Goal: Book appointment/travel/reservation

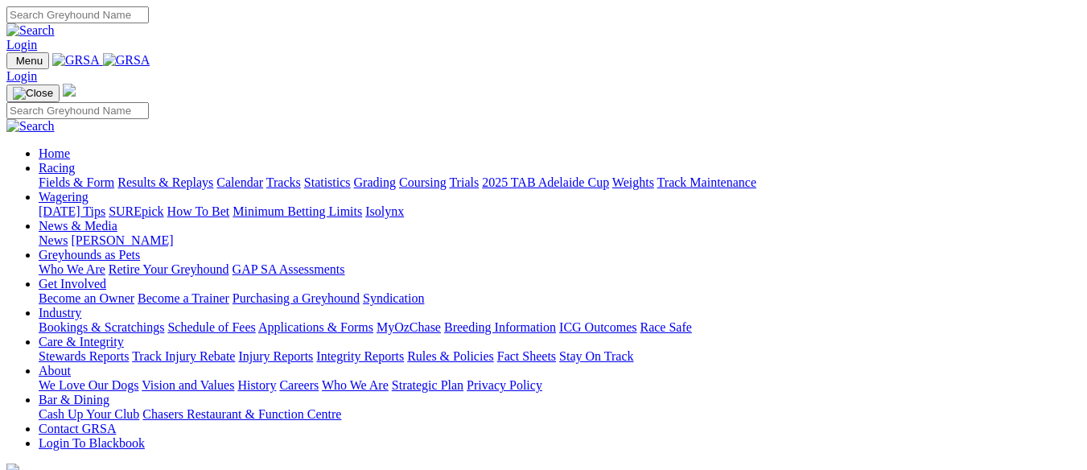
scroll to position [87, 0]
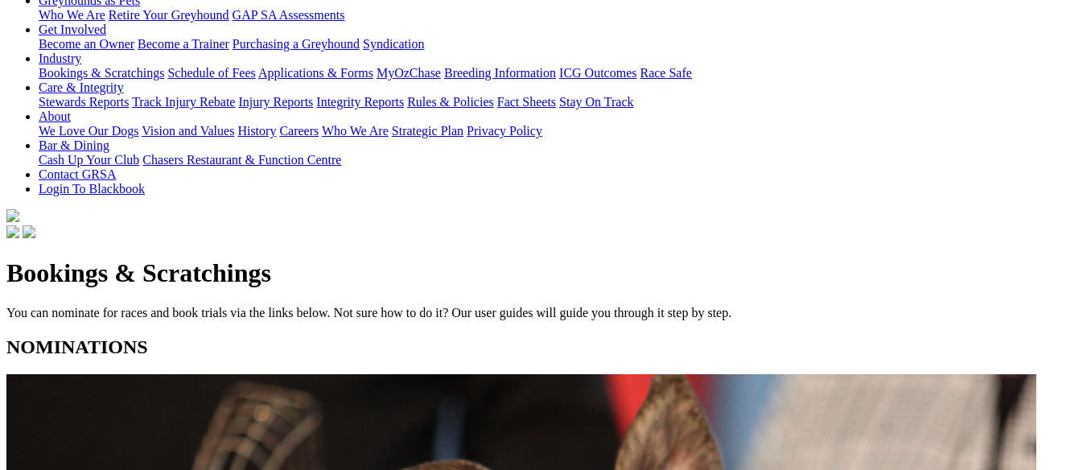
scroll to position [322, 0]
